Goal: Information Seeking & Learning: Learn about a topic

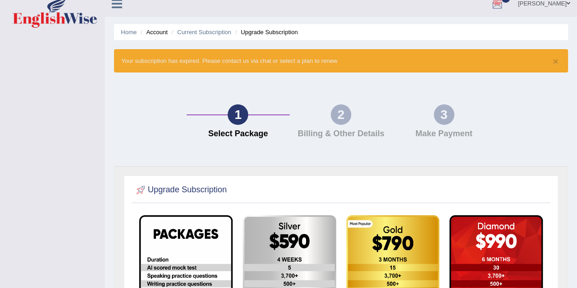
scroll to position [10, 0]
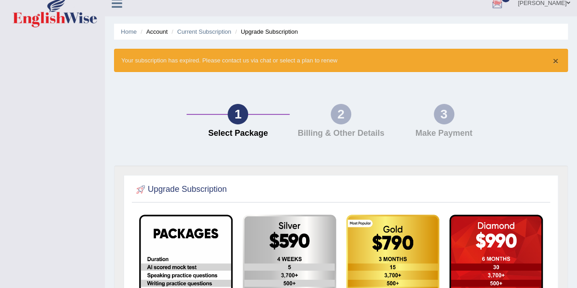
click at [556, 60] on button "×" at bounding box center [555, 61] width 5 height 10
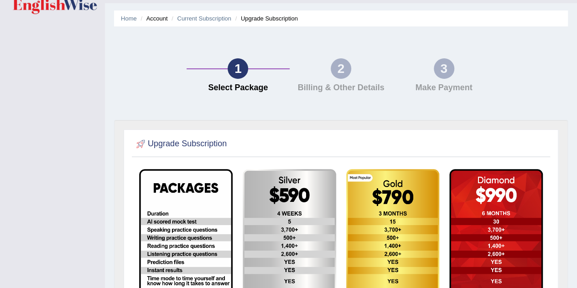
scroll to position [0, 0]
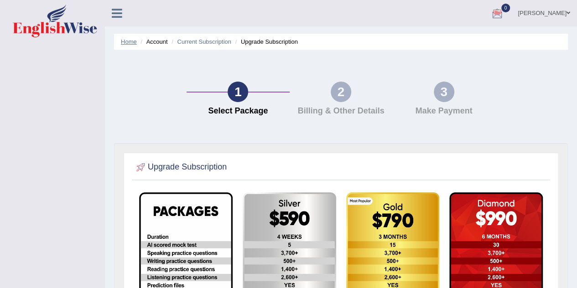
click at [126, 43] on link "Home" at bounding box center [129, 41] width 16 height 7
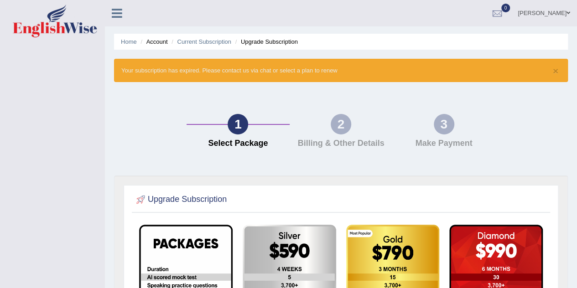
click at [114, 17] on icon at bounding box center [117, 13] width 10 height 12
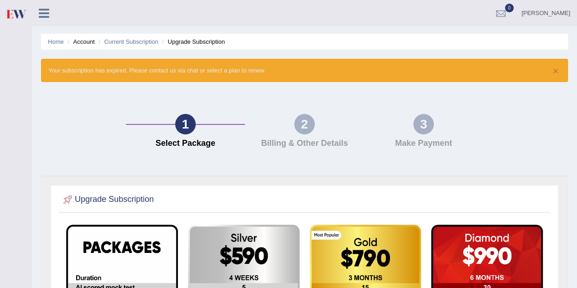
click at [40, 17] on icon at bounding box center [44, 13] width 10 height 12
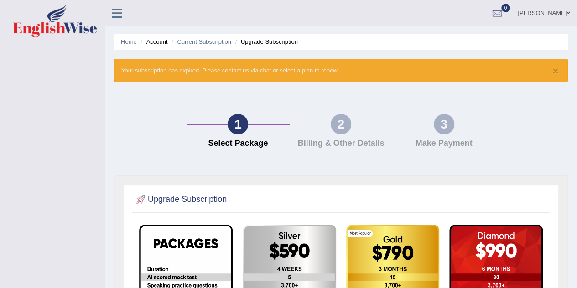
click at [114, 14] on icon at bounding box center [117, 13] width 10 height 12
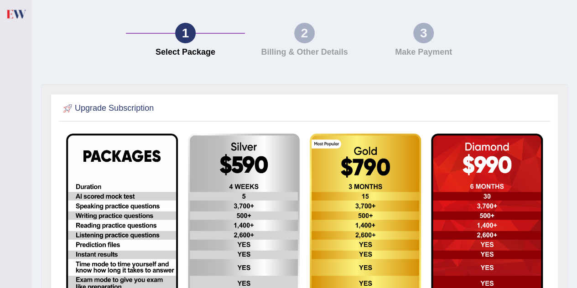
scroll to position [65, 0]
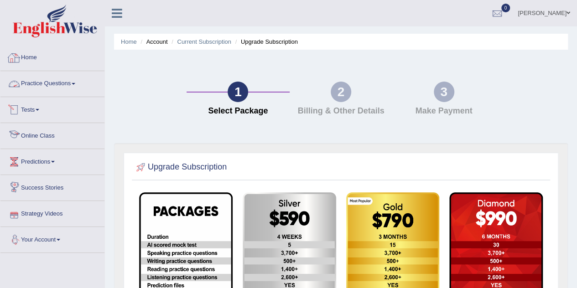
click at [37, 62] on link "Home" at bounding box center [52, 56] width 104 height 23
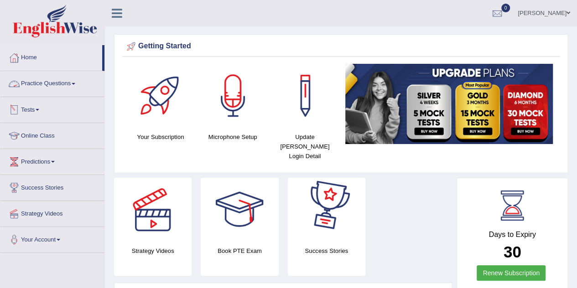
click at [76, 91] on link "Practice Questions" at bounding box center [52, 82] width 104 height 23
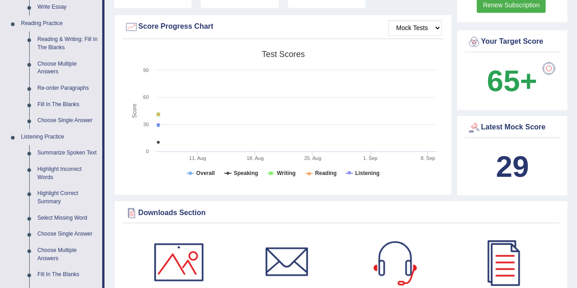
scroll to position [267, 0]
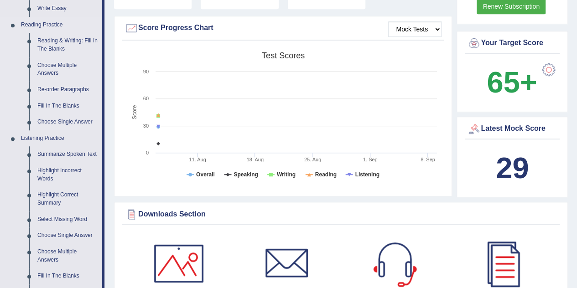
click at [8, 82] on li "Reading Practice Reading & Writing: Fill In The Blanks Choose Multiple Answers …" at bounding box center [51, 74] width 102 height 114
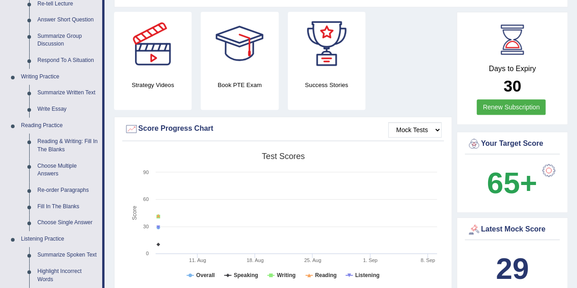
scroll to position [173, 0]
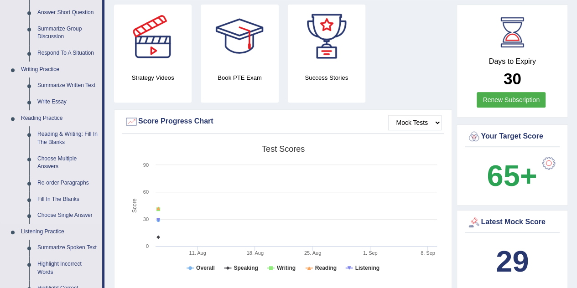
click at [15, 147] on li "Reading Practice Reading & Writing: Fill In The Blanks Choose Multiple Answers …" at bounding box center [51, 167] width 102 height 114
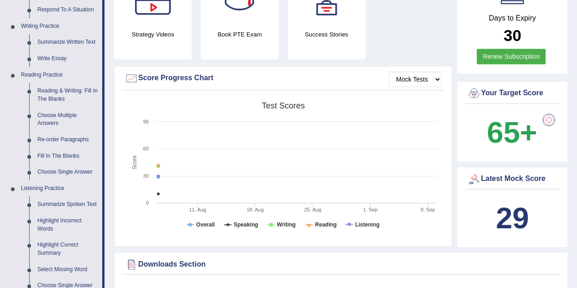
scroll to position [212, 0]
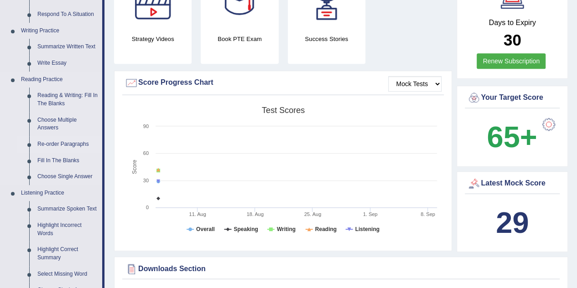
click at [59, 143] on link "Re-order Paragraphs" at bounding box center [67, 144] width 69 height 16
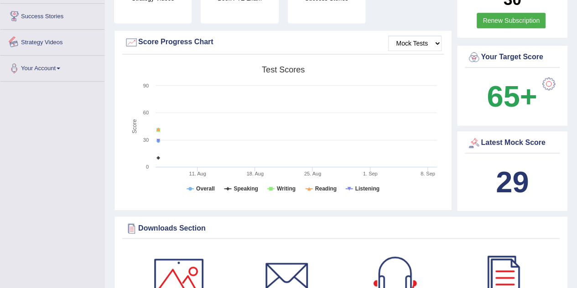
scroll to position [326, 0]
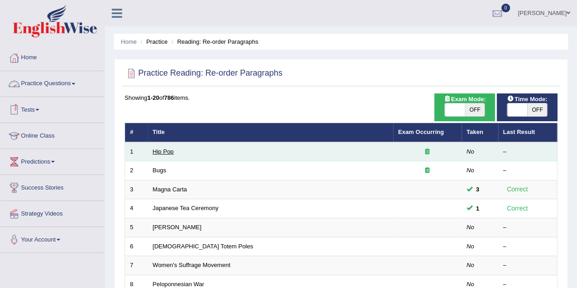
click at [157, 152] on link "Hip Pop" at bounding box center [163, 151] width 21 height 7
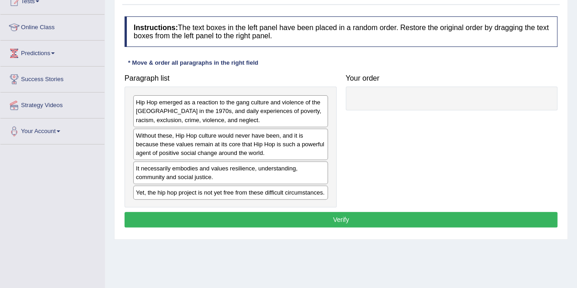
scroll to position [114, 0]
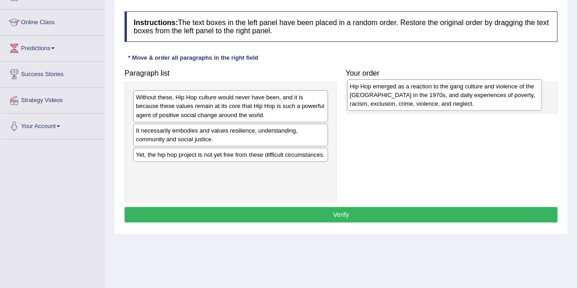
drag, startPoint x: 187, startPoint y: 112, endPoint x: 401, endPoint y: 101, distance: 214.4
click at [401, 101] on div "Hip Hop emerged as a reaction to the gang culture and violence of the South Bro…" at bounding box center [444, 94] width 195 height 31
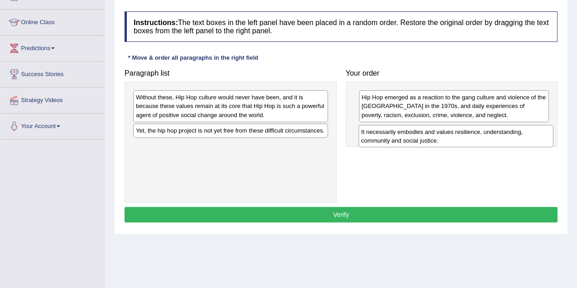
drag, startPoint x: 143, startPoint y: 132, endPoint x: 369, endPoint y: 134, distance: 225.5
click at [369, 134] on div "It necessarily embodies and values resilience, understanding, community and soc…" at bounding box center [456, 136] width 195 height 23
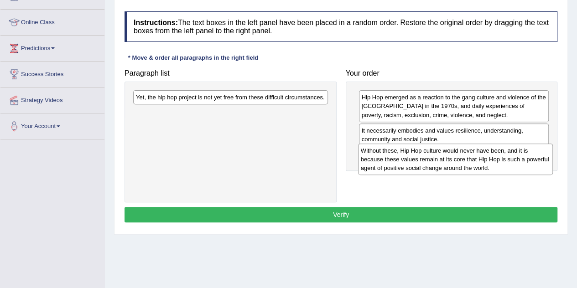
drag, startPoint x: 189, startPoint y: 103, endPoint x: 414, endPoint y: 156, distance: 231.2
click at [414, 156] on div "Without these, Hip Hop culture would never have been, and it is because these v…" at bounding box center [455, 159] width 195 height 31
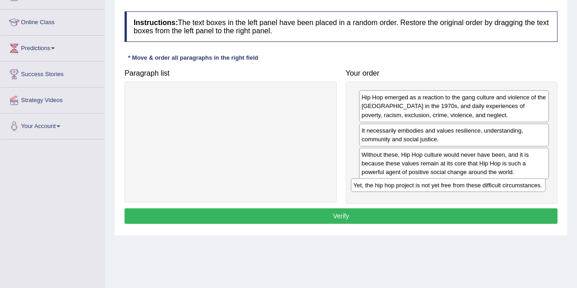
drag, startPoint x: 186, startPoint y: 100, endPoint x: 404, endPoint y: 188, distance: 234.9
click at [404, 188] on div "Yet, the hip hop project is not yet free from these difficult circumstances." at bounding box center [448, 185] width 195 height 14
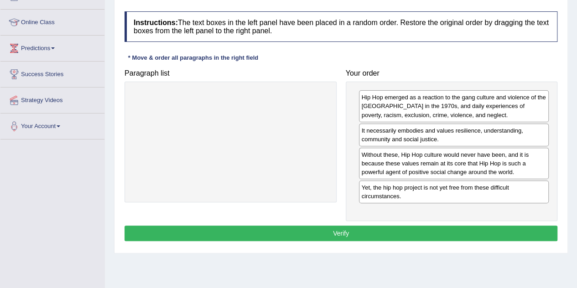
click at [342, 229] on button "Verify" at bounding box center [341, 234] width 433 height 16
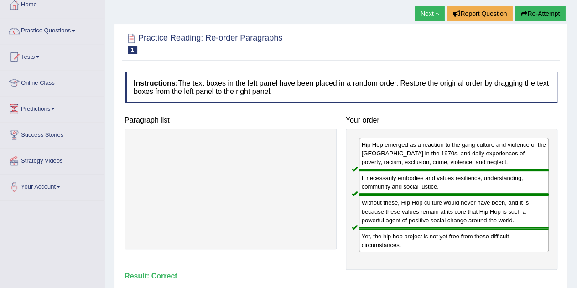
scroll to position [52, 0]
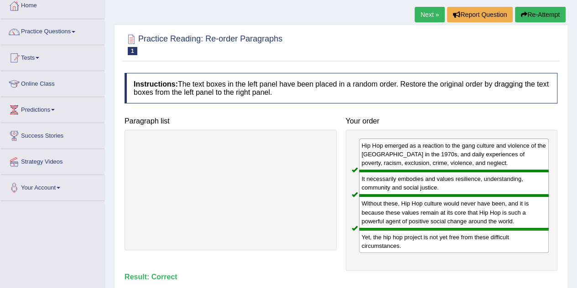
click at [427, 11] on link "Next »" at bounding box center [430, 15] width 30 height 16
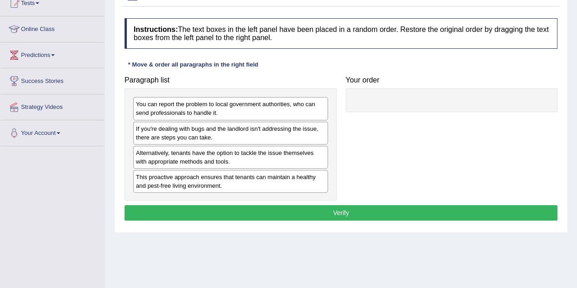
scroll to position [110, 0]
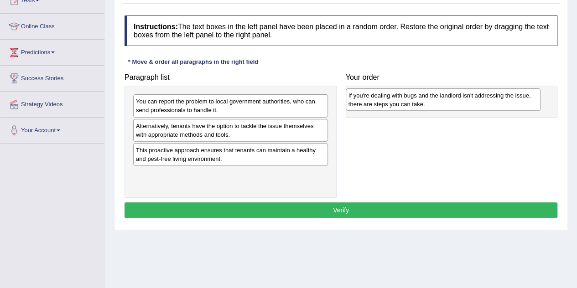
drag, startPoint x: 158, startPoint y: 134, endPoint x: 371, endPoint y: 104, distance: 214.8
click at [371, 104] on div "If you're dealing with bugs and the landlord isn't addressing the issue, there …" at bounding box center [443, 100] width 195 height 23
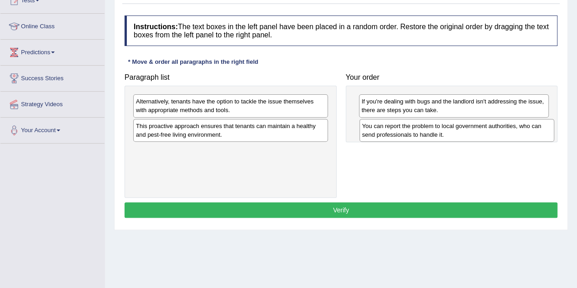
drag, startPoint x: 161, startPoint y: 109, endPoint x: 387, endPoint y: 134, distance: 227.7
click at [387, 134] on div "You can report the problem to local government authorities, who can send profes…" at bounding box center [457, 130] width 195 height 23
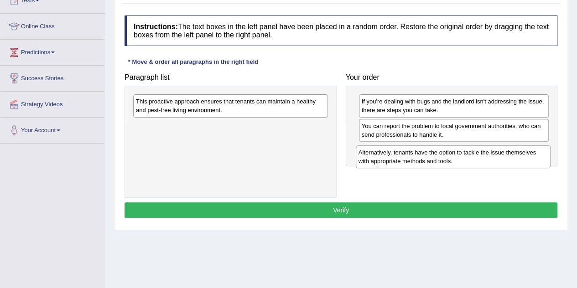
drag, startPoint x: 225, startPoint y: 110, endPoint x: 448, endPoint y: 161, distance: 228.5
click at [448, 161] on div "Alternatively, tenants have the option to tackle the issue themselves with appr…" at bounding box center [453, 157] width 195 height 23
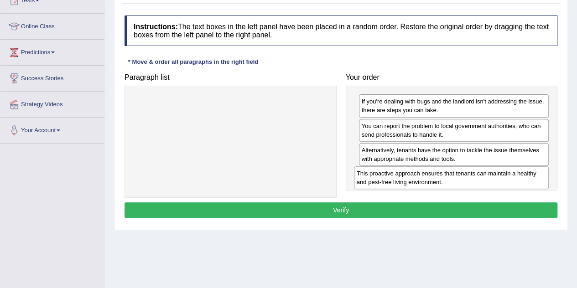
drag, startPoint x: 229, startPoint y: 110, endPoint x: 450, endPoint y: 182, distance: 232.4
click at [450, 182] on div "This proactive approach ensures that tenants can maintain a healthy and pest-fr…" at bounding box center [451, 178] width 195 height 23
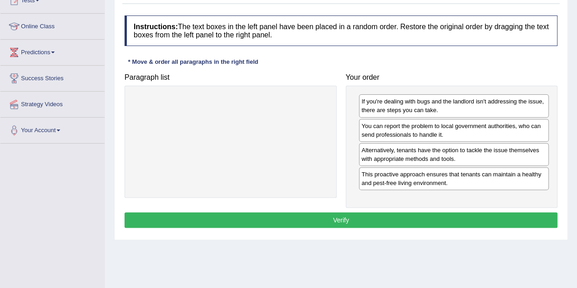
click at [351, 213] on button "Verify" at bounding box center [341, 221] width 433 height 16
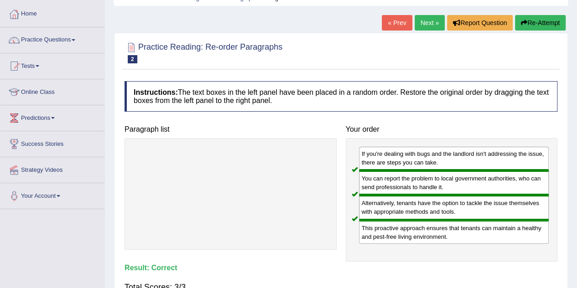
scroll to position [31, 0]
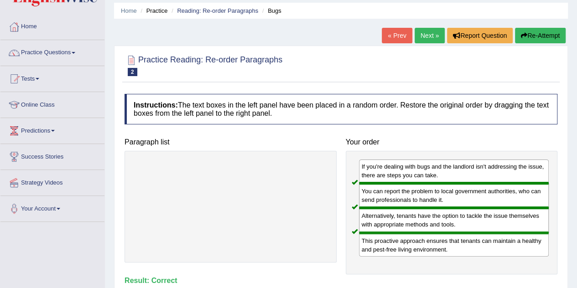
click at [424, 40] on link "Next »" at bounding box center [430, 36] width 30 height 16
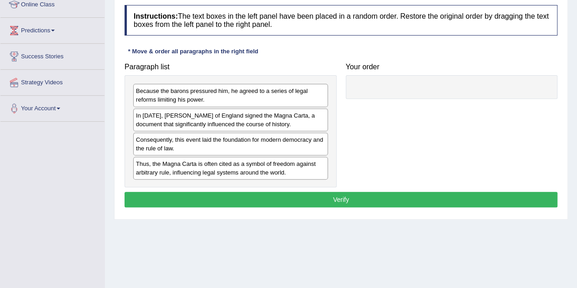
scroll to position [140, 0]
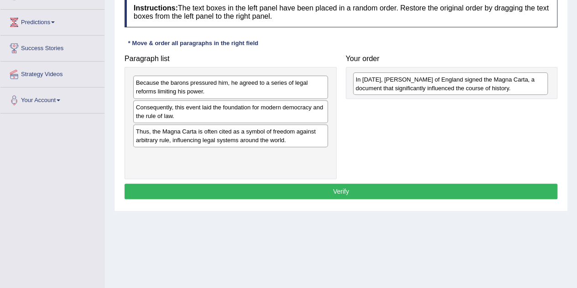
drag, startPoint x: 175, startPoint y: 110, endPoint x: 395, endPoint y: 83, distance: 221.7
click at [395, 83] on div "In [DATE], [PERSON_NAME] of England signed the Magna Carta, a document that sig…" at bounding box center [450, 84] width 195 height 23
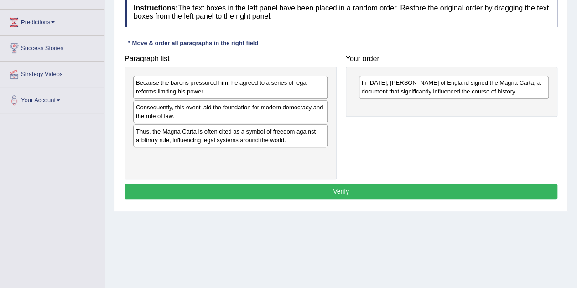
click at [164, 139] on div "Thus, the Magna Carta is often cited as a symbol of freedom against arbitrary r…" at bounding box center [230, 136] width 195 height 23
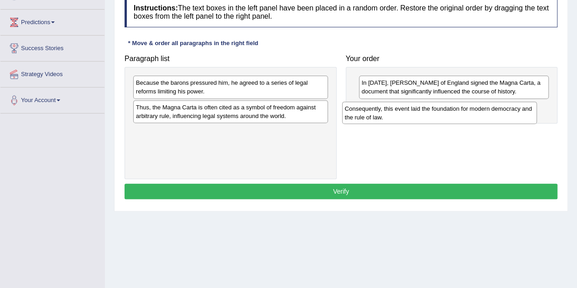
drag, startPoint x: 187, startPoint y: 118, endPoint x: 401, endPoint y: 117, distance: 213.6
click at [401, 117] on div "Consequently, this event laid the foundation for modern democracy and the rule …" at bounding box center [439, 113] width 195 height 23
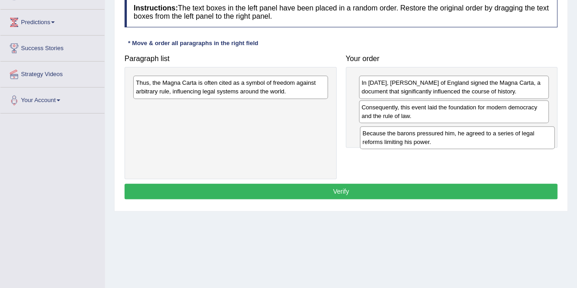
drag, startPoint x: 245, startPoint y: 89, endPoint x: 472, endPoint y: 140, distance: 232.5
click at [472, 140] on div "Because the barons pressured him, he agreed to a series of legal reforms limiti…" at bounding box center [457, 137] width 195 height 23
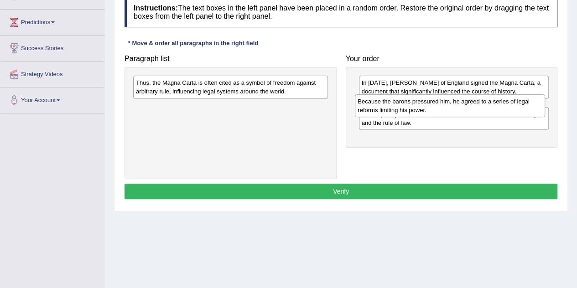
drag, startPoint x: 443, startPoint y: 139, endPoint x: 440, endPoint y: 110, distance: 29.4
click at [440, 110] on div "Because the barons pressured him, he agreed to a series of legal reforms limiti…" at bounding box center [450, 105] width 190 height 23
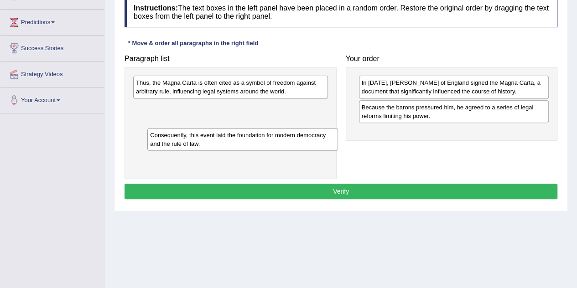
drag, startPoint x: 419, startPoint y: 140, endPoint x: 207, endPoint y: 144, distance: 211.4
click at [207, 144] on div "Consequently, this event laid the foundation for modern democracy and the rule …" at bounding box center [242, 139] width 190 height 23
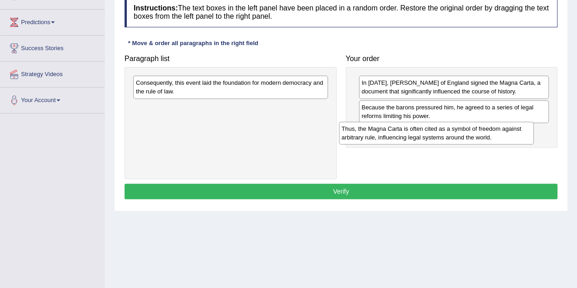
drag, startPoint x: 242, startPoint y: 88, endPoint x: 448, endPoint y: 134, distance: 211.0
click at [448, 134] on div "Thus, the Magna Carta is often cited as a symbol of freedom against arbitrary r…" at bounding box center [436, 133] width 195 height 23
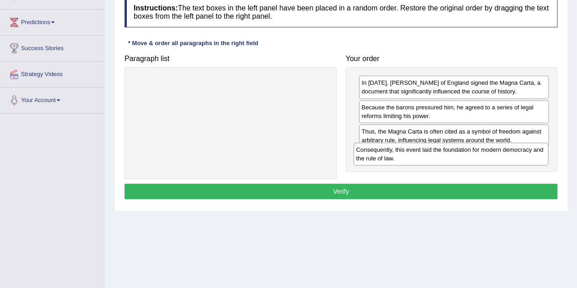
drag, startPoint x: 259, startPoint y: 90, endPoint x: 479, endPoint y: 157, distance: 230.5
click at [479, 157] on div "Consequently, this event laid the foundation for modern democracy and the rule …" at bounding box center [451, 154] width 195 height 23
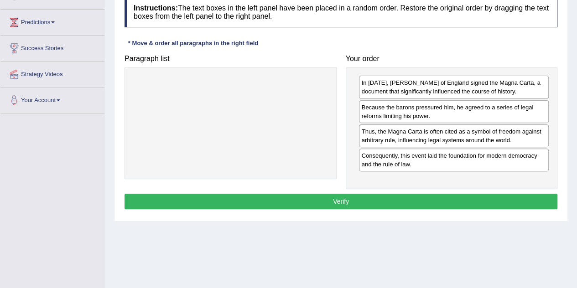
drag, startPoint x: 448, startPoint y: 160, endPoint x: 398, endPoint y: 157, distance: 49.8
click at [371, 198] on button "Verify" at bounding box center [341, 202] width 433 height 16
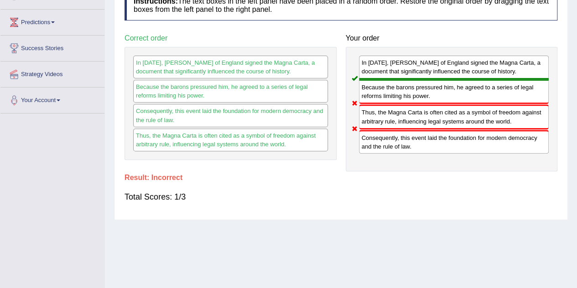
drag, startPoint x: 386, startPoint y: 148, endPoint x: 401, endPoint y: 111, distance: 39.8
click at [401, 111] on div "In 1215, King John of England signed the Magna Carta, a document that significa…" at bounding box center [452, 109] width 212 height 125
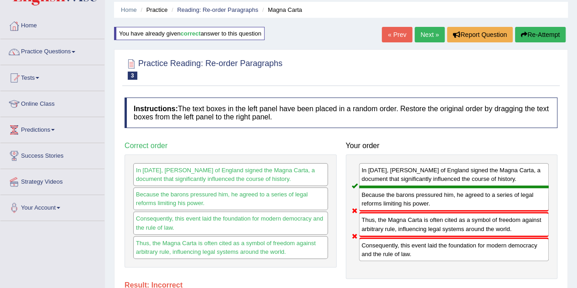
scroll to position [28, 0]
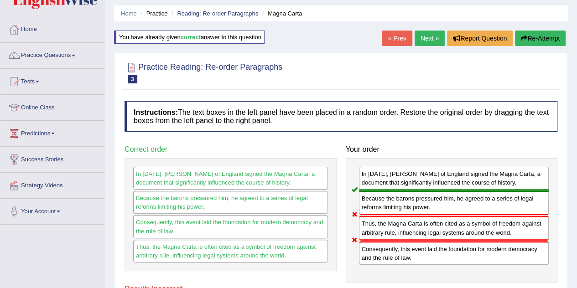
click at [34, 25] on link "Home" at bounding box center [52, 28] width 104 height 23
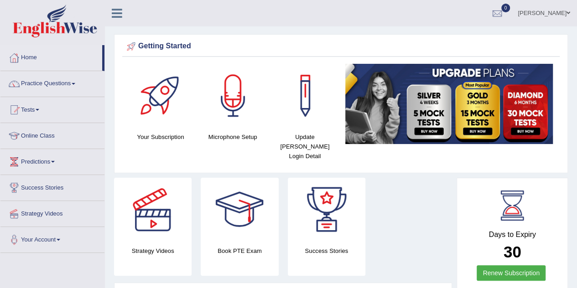
click at [77, 81] on link "Practice Questions" at bounding box center [52, 82] width 104 height 23
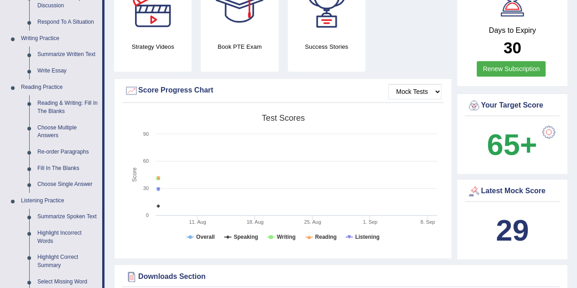
scroll to position [198, 0]
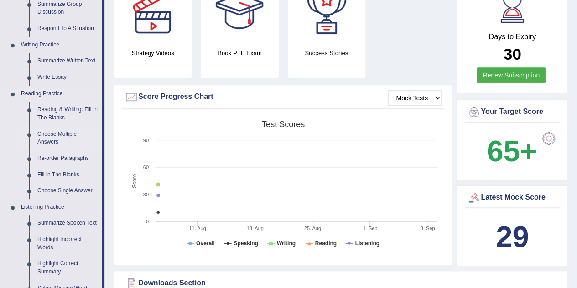
click at [53, 140] on link "Choose Multiple Answers" at bounding box center [67, 138] width 69 height 24
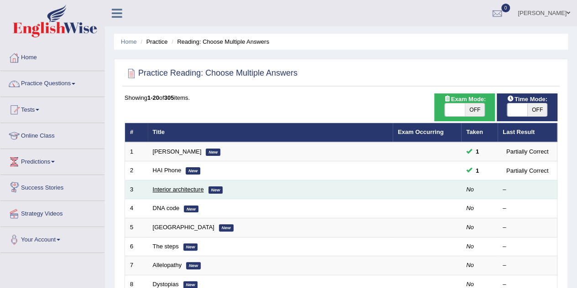
click at [195, 188] on link "Interior architecture" at bounding box center [178, 189] width 51 height 7
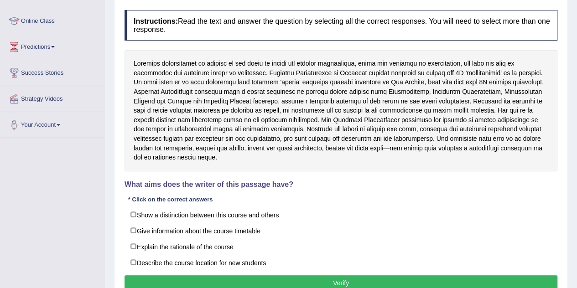
scroll to position [116, 0]
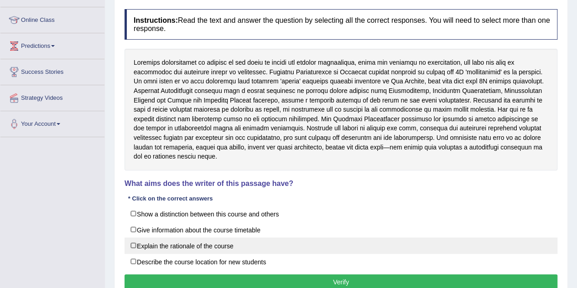
click at [137, 238] on label "Explain the rationale of the course" at bounding box center [341, 246] width 433 height 16
checkbox input "true"
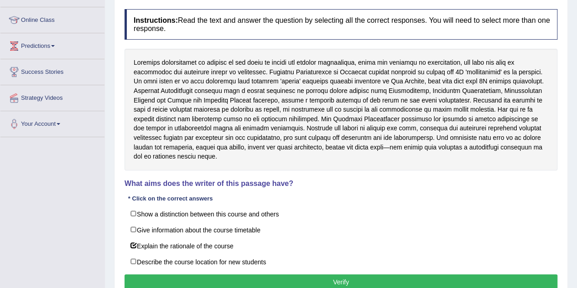
click at [190, 275] on button "Verify" at bounding box center [341, 283] width 433 height 16
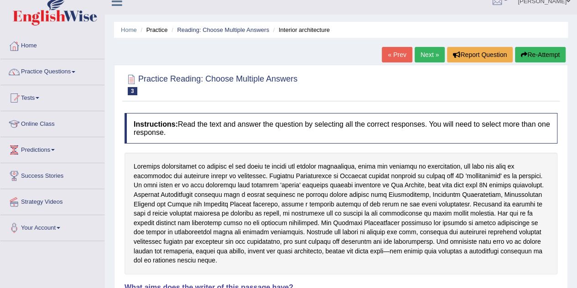
scroll to position [11, 0]
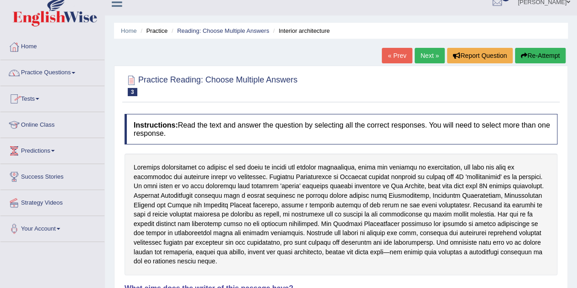
click at [58, 71] on link "Practice Questions" at bounding box center [52, 71] width 104 height 23
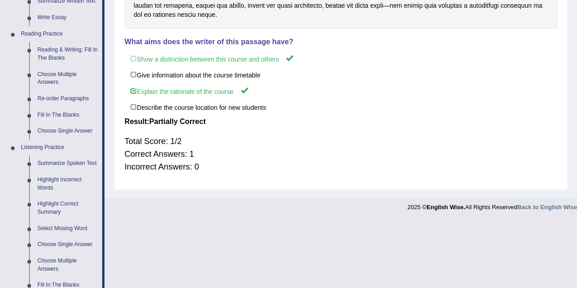
scroll to position [253, 0]
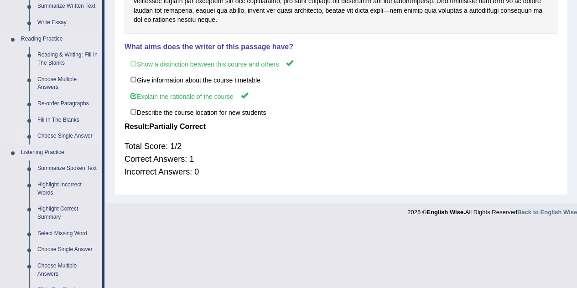
click at [81, 134] on link "Choose Single Answer" at bounding box center [67, 136] width 69 height 16
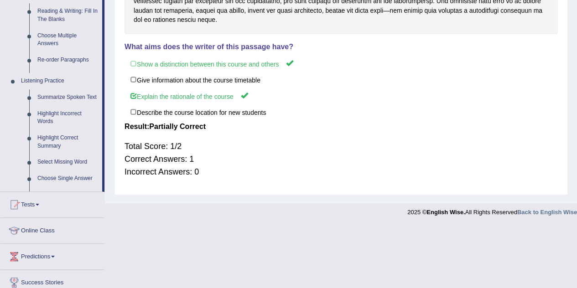
scroll to position [191, 0]
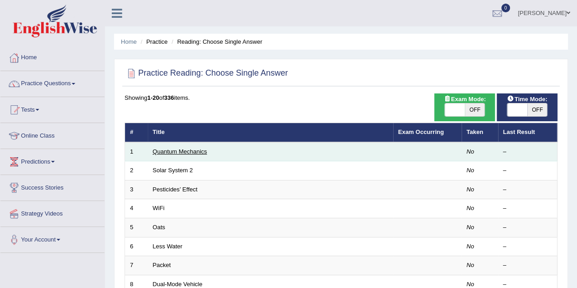
click at [171, 150] on link "Quantum Mechanics" at bounding box center [180, 151] width 54 height 7
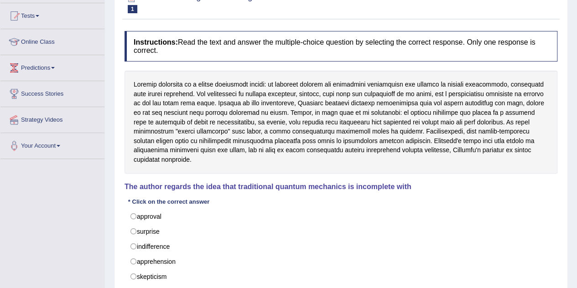
scroll to position [98, 0]
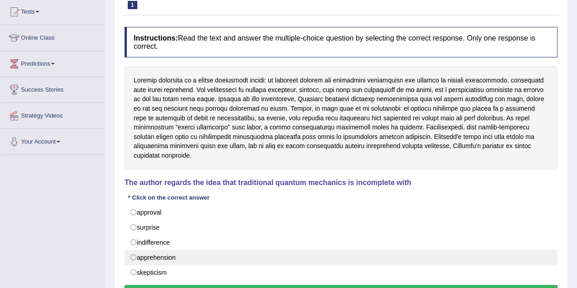
click at [134, 250] on label "apprehension" at bounding box center [341, 258] width 433 height 16
radio input "true"
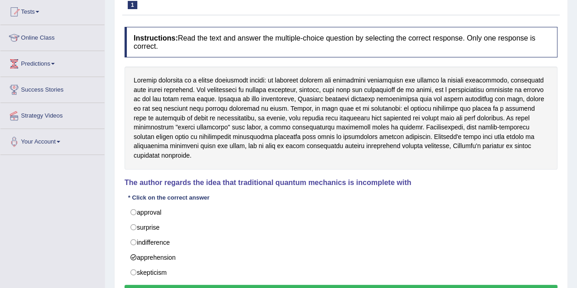
click at [312, 285] on button "Verify" at bounding box center [341, 293] width 433 height 16
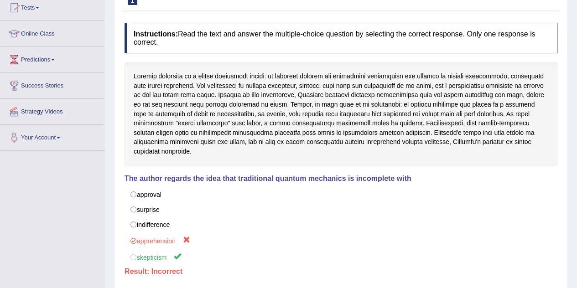
scroll to position [102, 0]
